Goal: Transaction & Acquisition: Purchase product/service

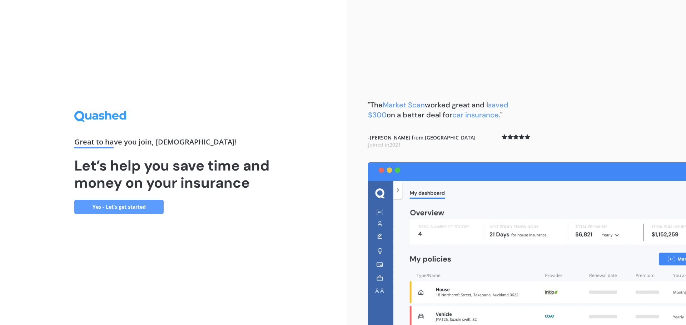
click at [114, 206] on link "Yes - Let’s get started" at bounding box center [118, 207] width 89 height 14
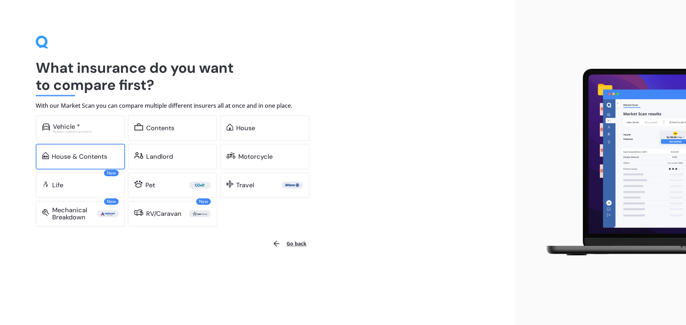
click at [72, 153] on div "House & Contents" at bounding box center [79, 156] width 55 height 7
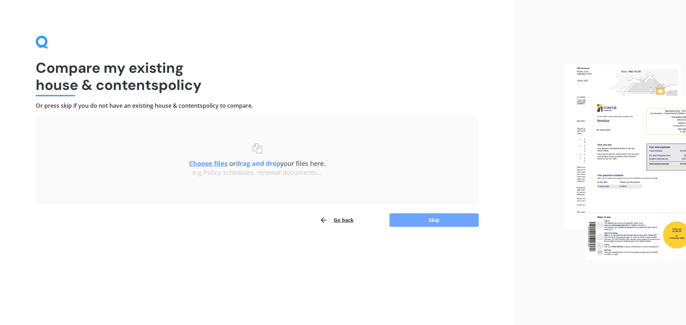
click at [428, 220] on button "Skip" at bounding box center [433, 221] width 89 height 14
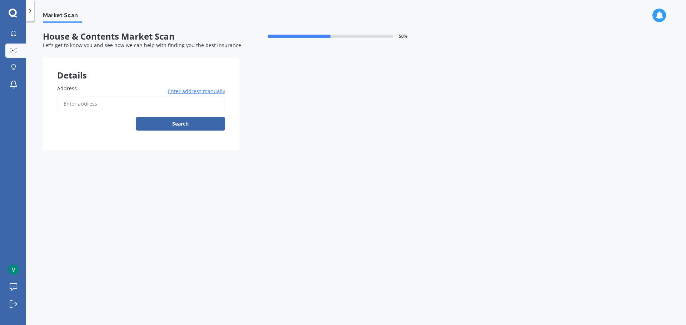
click at [161, 101] on input "Address" at bounding box center [141, 103] width 168 height 15
type input "[STREET_ADDRESS] 2010"
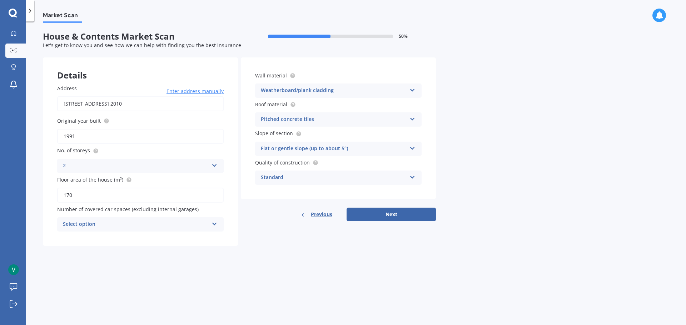
drag, startPoint x: 91, startPoint y: 196, endPoint x: 11, endPoint y: 194, distance: 79.7
click at [11, 197] on div "My Dashboard Market Scan Explore insurance Notifications [PERSON_NAME] Submit f…" at bounding box center [343, 162] width 686 height 325
type input "180"
click at [165, 226] on div "Select option" at bounding box center [136, 224] width 146 height 9
click at [161, 233] on div "0" at bounding box center [141, 238] width 166 height 13
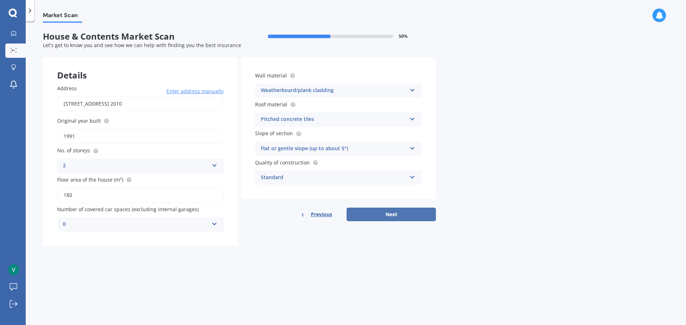
click at [379, 212] on button "Next" at bounding box center [390, 215] width 89 height 14
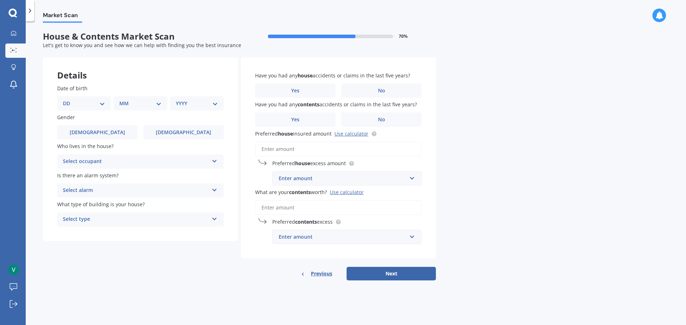
click at [89, 106] on select "DD 01 02 03 04 05 06 07 08 09 10 11 12 13 14 15 16 17 18 19 20 21 22 23 24 25 2…" at bounding box center [84, 104] width 42 height 8
select select "02"
click at [69, 100] on select "DD 01 02 03 04 05 06 07 08 09 10 11 12 13 14 15 16 17 18 19 20 21 22 23 24 25 2…" at bounding box center [84, 104] width 42 height 8
click at [132, 104] on select "MM 01 02 03 04 05 06 07 08 09 10 11 12" at bounding box center [141, 104] width 39 height 8
select select "03"
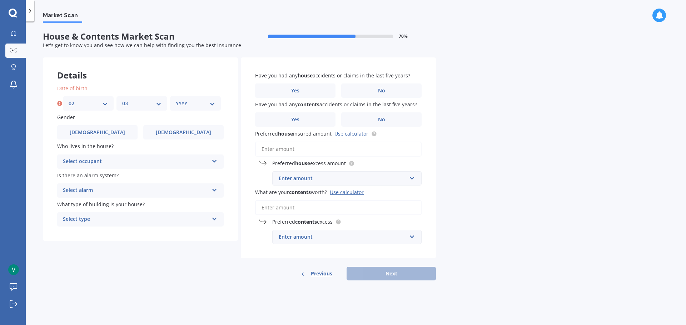
click at [122, 100] on select "MM 01 02 03 04 05 06 07 08 09 10 11 12" at bounding box center [141, 104] width 39 height 8
click at [196, 104] on select "YYYY 2009 2008 2007 2006 2005 2004 2003 2002 2001 2000 1999 1998 1997 1996 1995…" at bounding box center [195, 104] width 39 height 8
select select "1980"
click at [522, 169] on div "Market Scan House & Contents Market Scan 70 % Let's get to know you and see how…" at bounding box center [356, 175] width 660 height 304
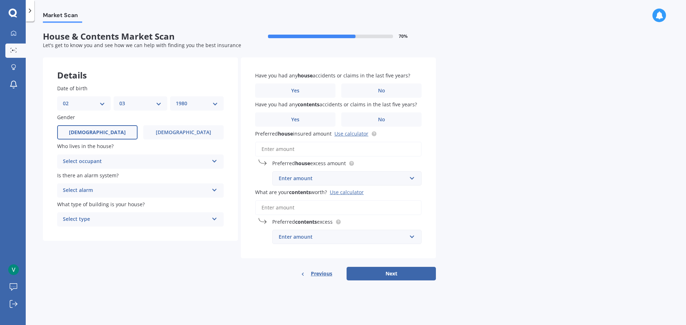
click at [96, 128] on label "[DEMOGRAPHIC_DATA]" at bounding box center [97, 132] width 80 height 14
click at [0, 0] on input "[DEMOGRAPHIC_DATA]" at bounding box center [0, 0] width 0 height 0
click at [119, 162] on div "Select occupant" at bounding box center [136, 162] width 146 height 9
click at [97, 175] on div "Owner" at bounding box center [141, 175] width 166 height 13
click at [128, 188] on div "Select alarm" at bounding box center [136, 190] width 146 height 9
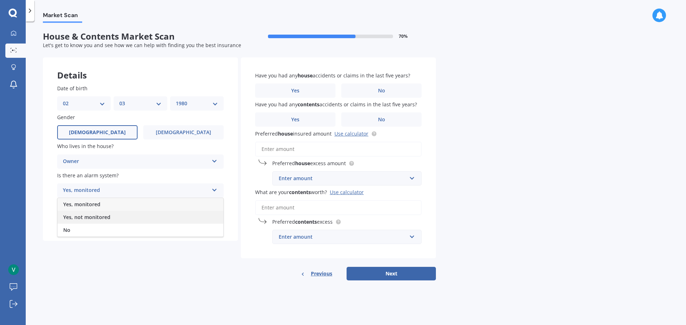
click at [108, 215] on span "Yes, not monitored" at bounding box center [86, 217] width 47 height 7
click at [125, 218] on div "Select type" at bounding box center [136, 219] width 146 height 9
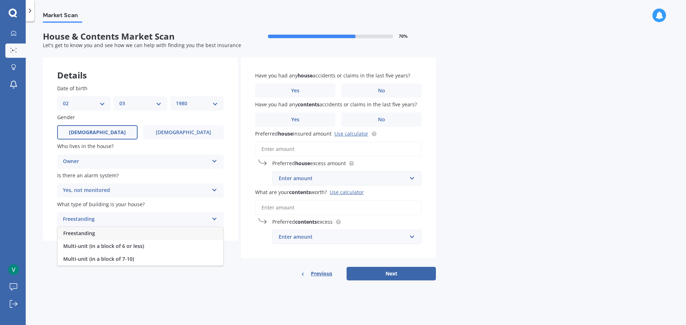
click at [75, 233] on span "Freestanding" at bounding box center [79, 233] width 32 height 7
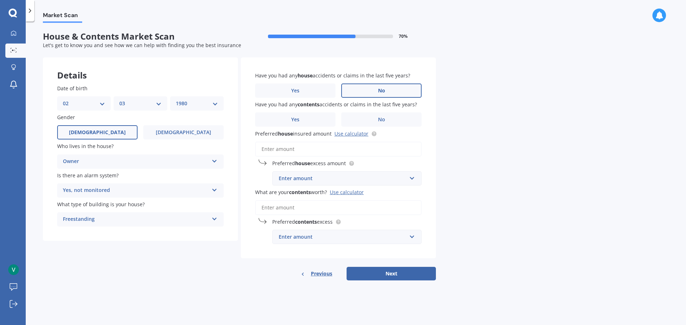
click at [370, 90] on label "No" at bounding box center [381, 91] width 80 height 14
click at [0, 0] on input "No" at bounding box center [0, 0] width 0 height 0
click at [378, 119] on span "No" at bounding box center [381, 120] width 7 height 6
click at [0, 0] on input "No" at bounding box center [0, 0] width 0 height 0
click at [281, 147] on input "Preferred house insured amount Use calculator" at bounding box center [338, 149] width 166 height 15
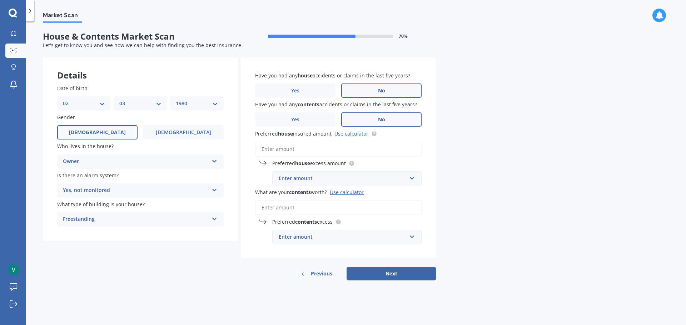
click at [348, 131] on link "Use calculator" at bounding box center [351, 133] width 34 height 7
click at [324, 146] on input "Preferred house insured amount Use calculator" at bounding box center [338, 149] width 166 height 15
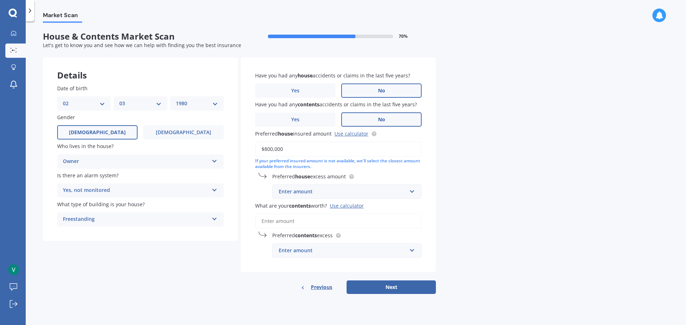
type input "$800,000"
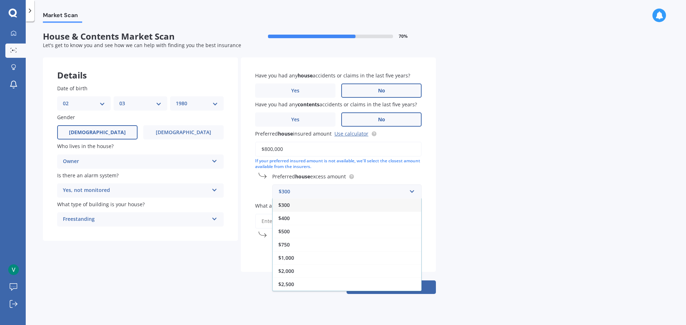
click at [299, 260] on div "$1,000" at bounding box center [347, 257] width 149 height 13
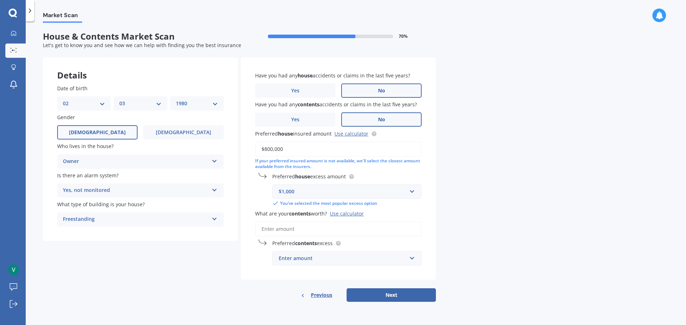
click at [493, 154] on div "Market Scan House & Contents Market Scan 70 % Let's get to know you and see how…" at bounding box center [356, 175] width 660 height 304
click at [317, 231] on input "What are your contents worth? Use calculator" at bounding box center [338, 229] width 166 height 15
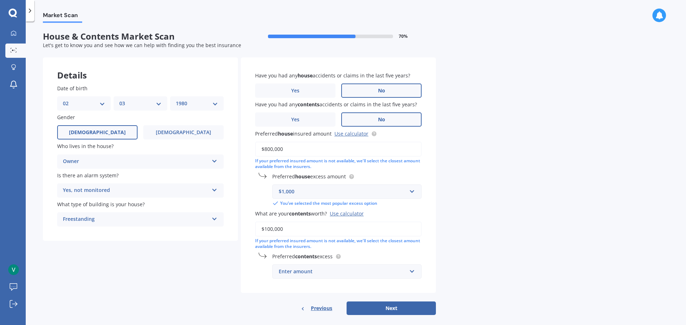
type input "$100,000"
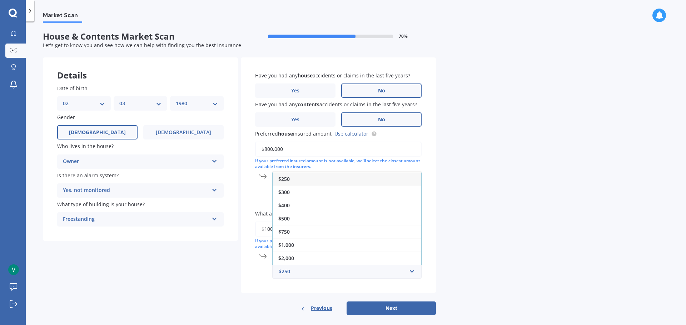
click at [289, 182] on div "$250" at bounding box center [347, 179] width 149 height 13
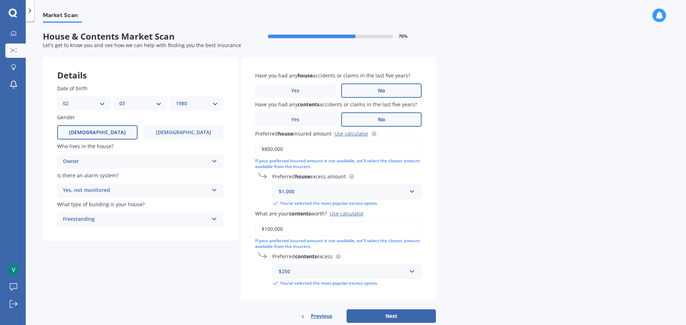
click at [474, 205] on div "Market Scan House & Contents Market Scan 70 % Let's get to know you and see how…" at bounding box center [356, 175] width 660 height 304
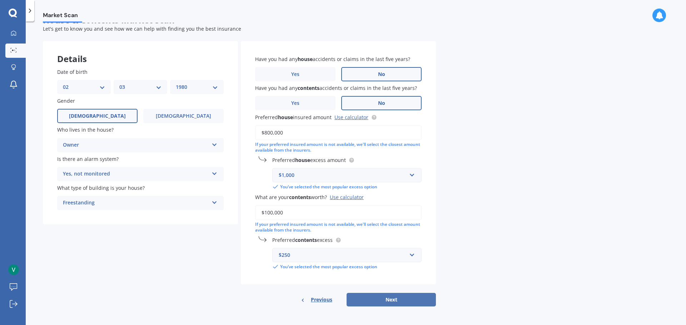
click at [395, 300] on button "Next" at bounding box center [390, 300] width 89 height 14
select select "02"
select select "03"
select select "1980"
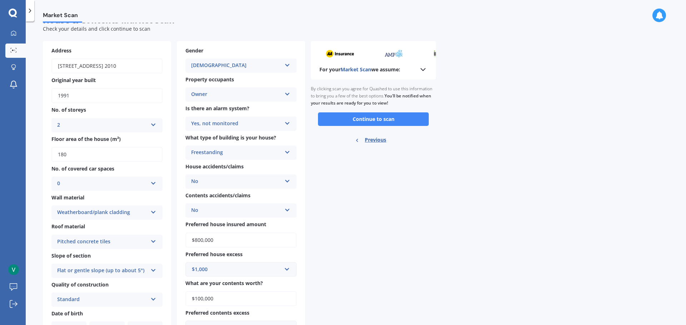
scroll to position [0, 0]
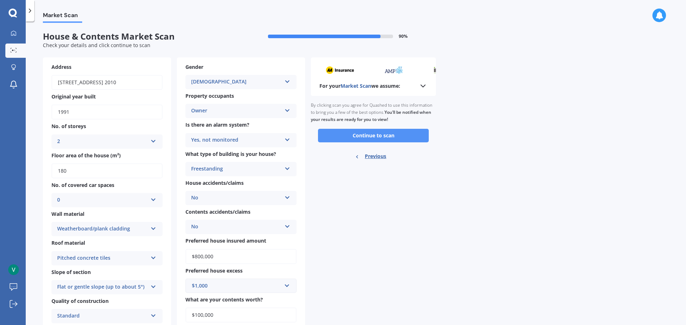
click at [386, 133] on button "Continue to scan" at bounding box center [373, 136] width 111 height 14
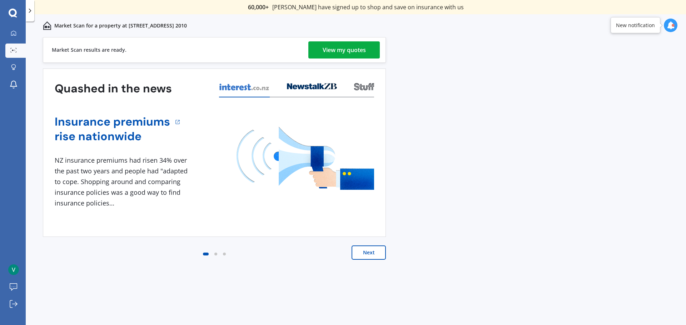
click at [335, 47] on div "View my quotes" at bounding box center [344, 49] width 43 height 17
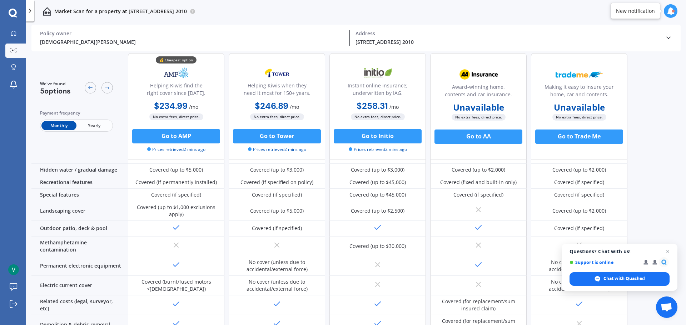
scroll to position [95, 0]
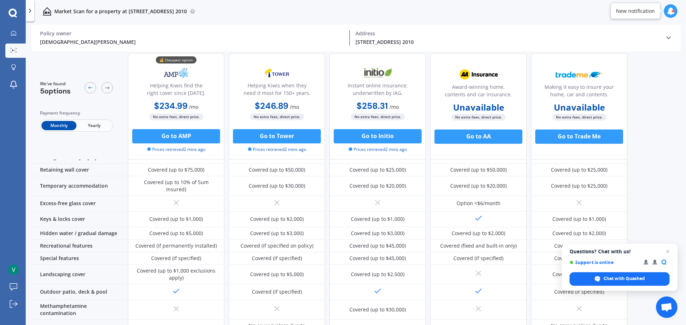
click at [89, 128] on span "Yearly" at bounding box center [93, 125] width 35 height 9
click at [58, 126] on span "Monthly" at bounding box center [58, 125] width 35 height 9
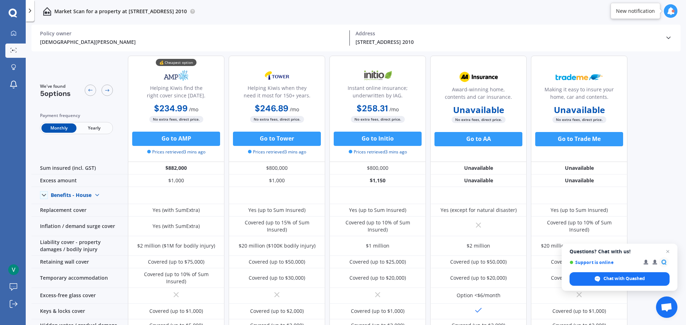
scroll to position [0, 0]
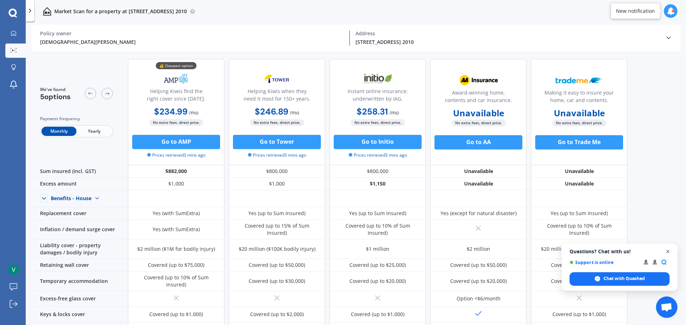
click at [667, 249] on span "Open chat" at bounding box center [667, 252] width 9 height 9
